Goal: Find specific page/section: Find specific page/section

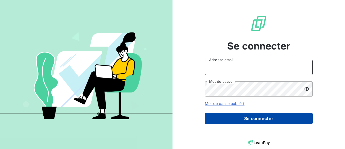
type input "[PERSON_NAME][EMAIL_ADDRESS][DOMAIN_NAME]"
click at [232, 114] on button "Se connecter" at bounding box center [259, 117] width 108 height 11
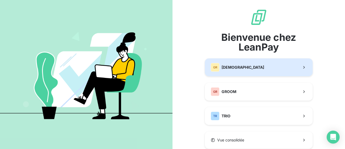
click at [225, 68] on span "[DEMOGRAPHIC_DATA]" at bounding box center [243, 66] width 43 height 5
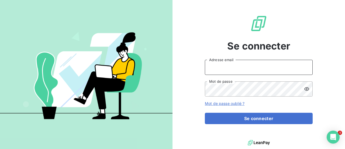
type input "[PERSON_NAME][EMAIL_ADDRESS][DOMAIN_NAME]"
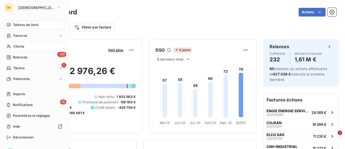
click at [15, 47] on span "Clients" at bounding box center [18, 46] width 11 height 5
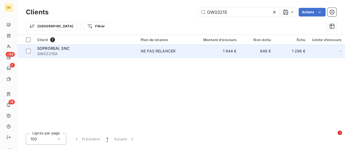
type input "GW03215"
click at [79, 48] on div "SOPROREAL SNC" at bounding box center [85, 48] width 97 height 5
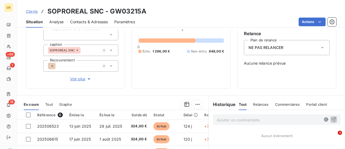
scroll to position [0, 0]
